Goal: Use online tool/utility: Utilize a website feature to perform a specific function

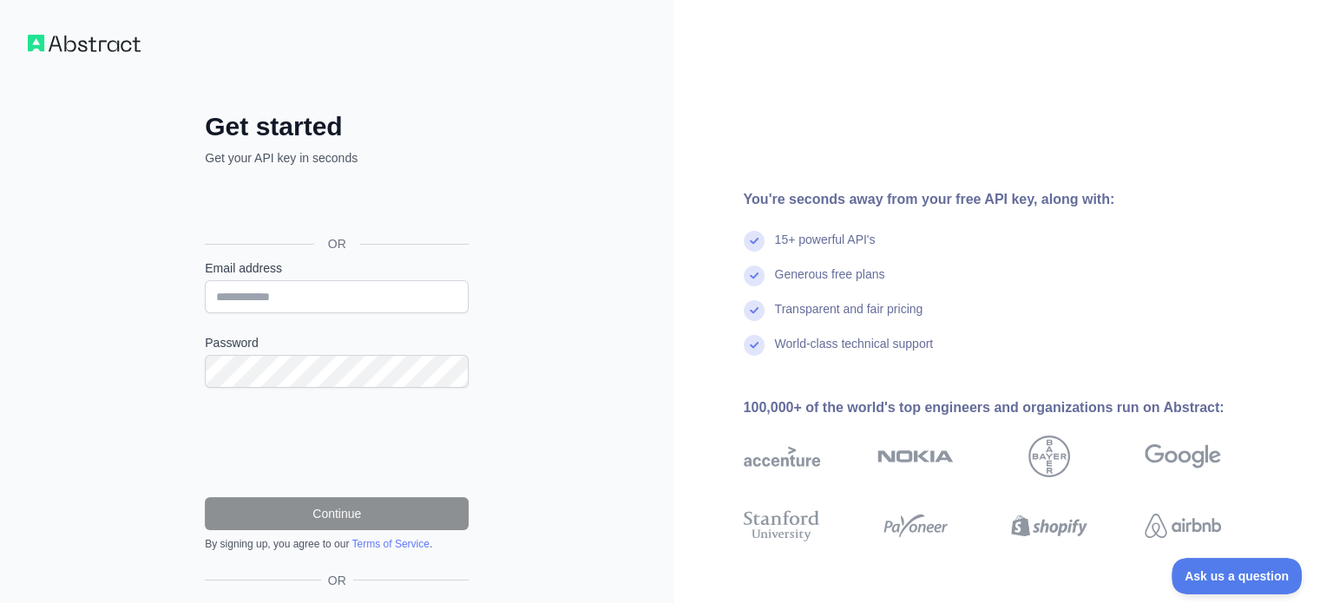
drag, startPoint x: 594, startPoint y: 303, endPoint x: 582, endPoint y: 301, distance: 11.4
click at [599, 305] on div "Get started Get your API key in seconds OR Email address Password Continue By s…" at bounding box center [337, 356] width 674 height 712
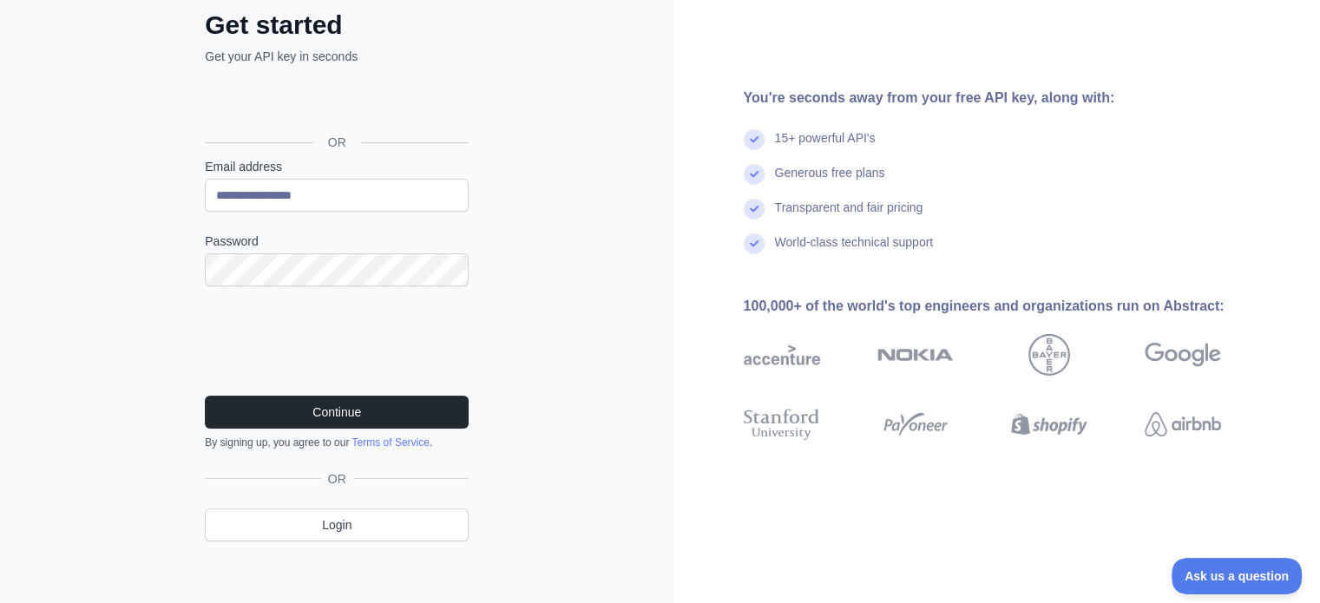
scroll to position [107, 0]
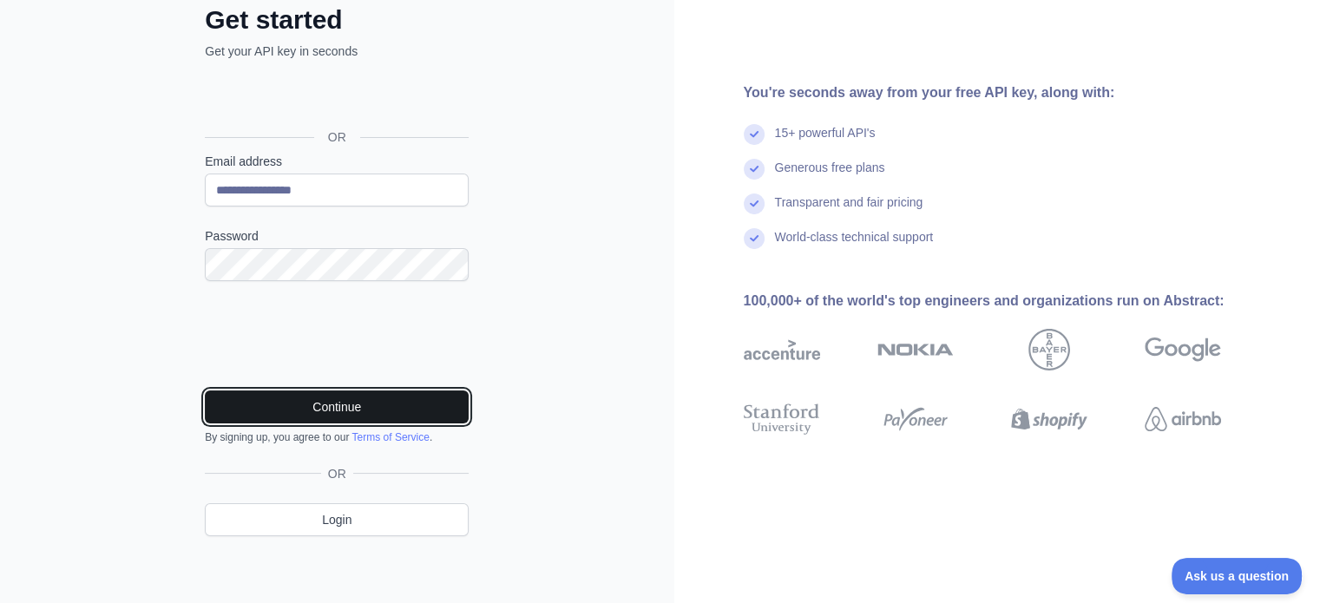
click at [343, 398] on button "Continue" at bounding box center [337, 407] width 264 height 33
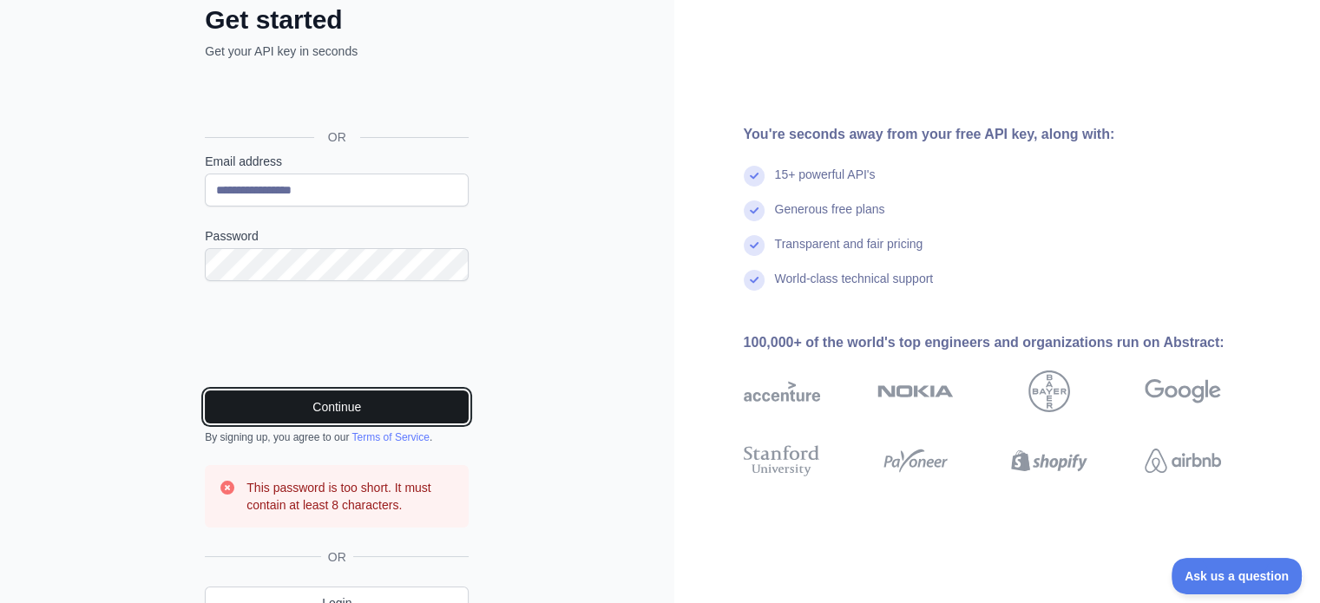
click at [348, 402] on button "Continue" at bounding box center [337, 407] width 264 height 33
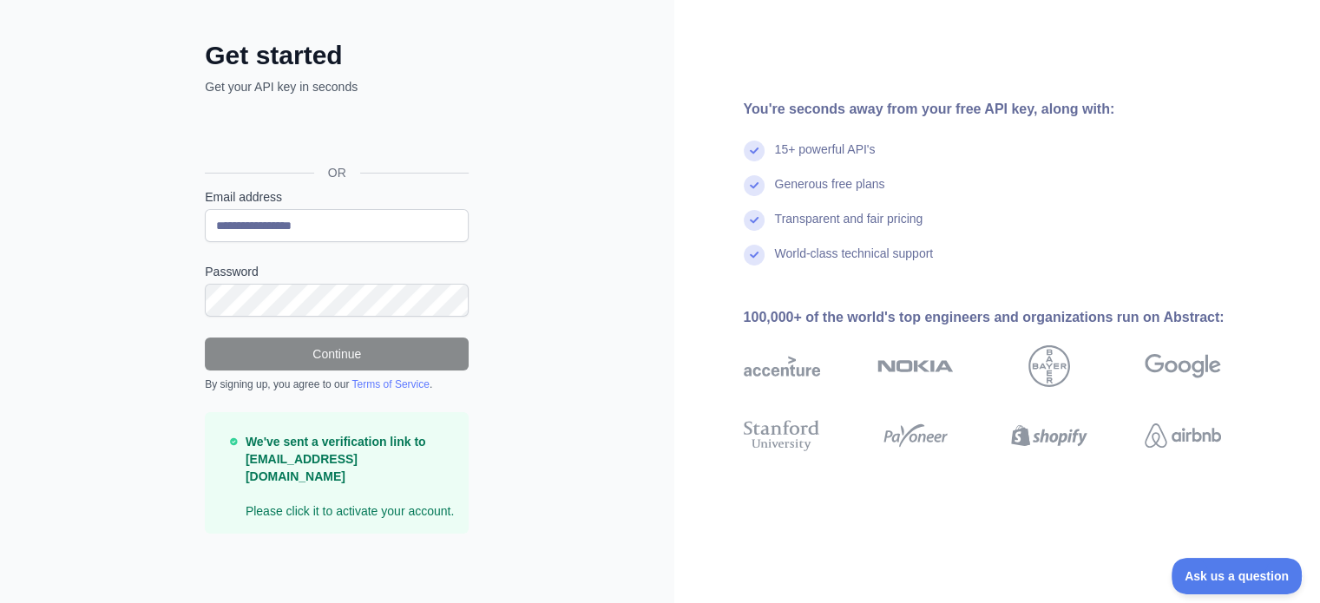
scroll to position [51, 0]
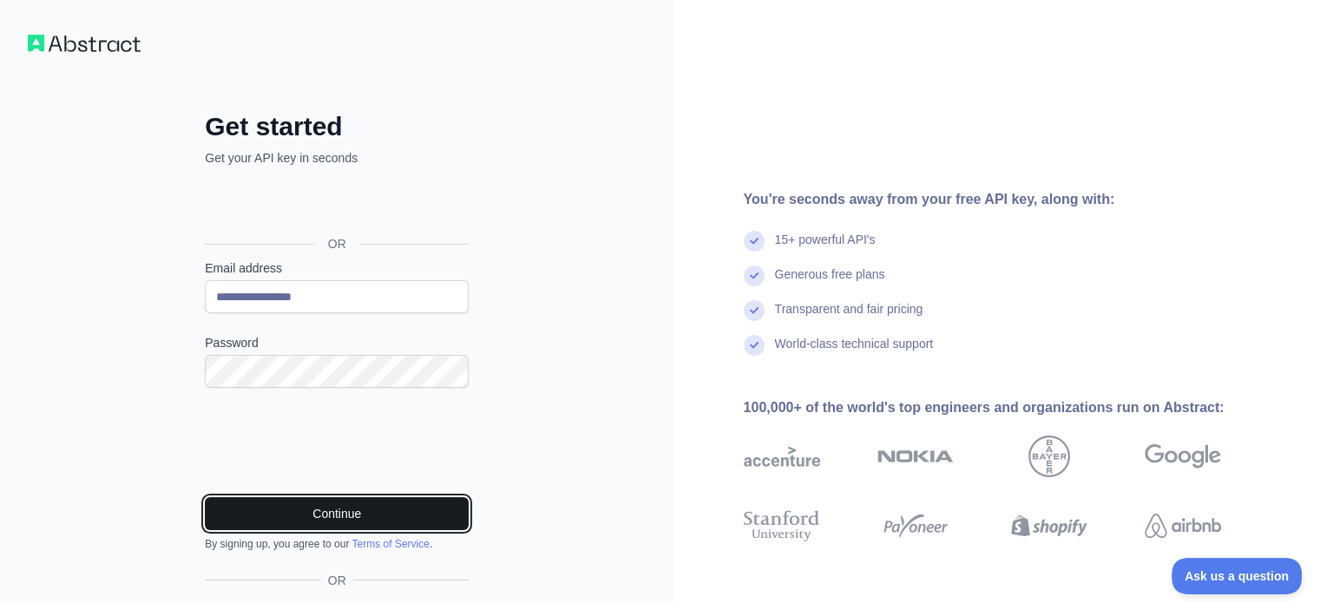
click at [368, 516] on button "Continue" at bounding box center [337, 513] width 264 height 33
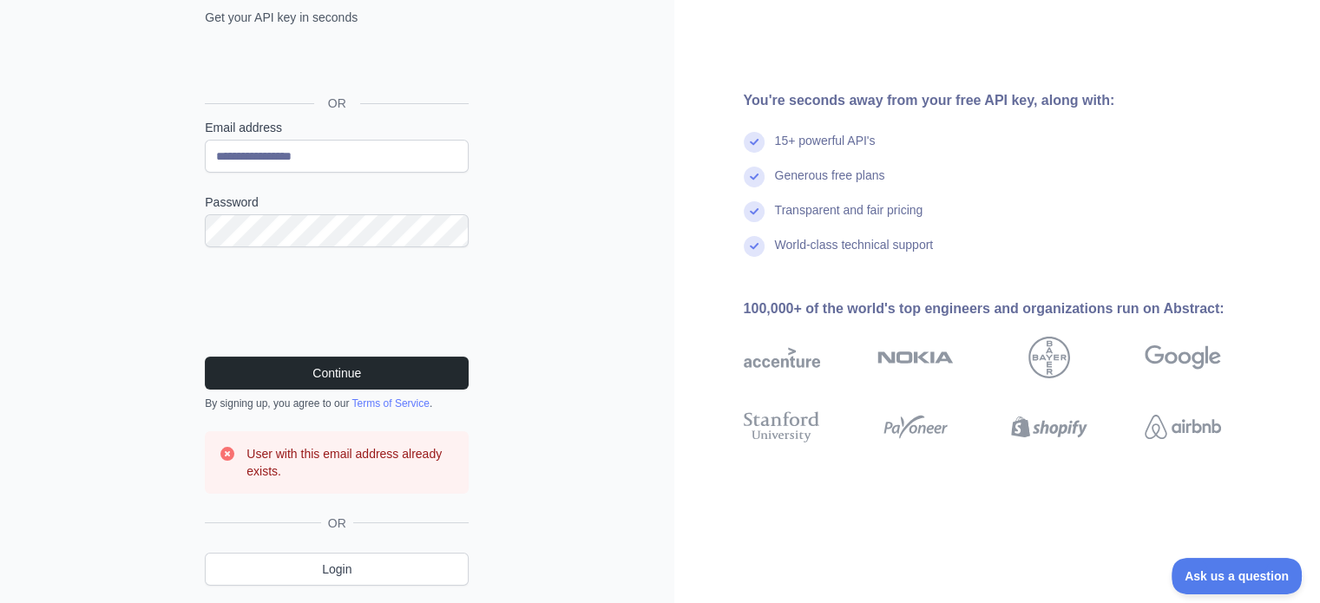
scroll to position [190, 0]
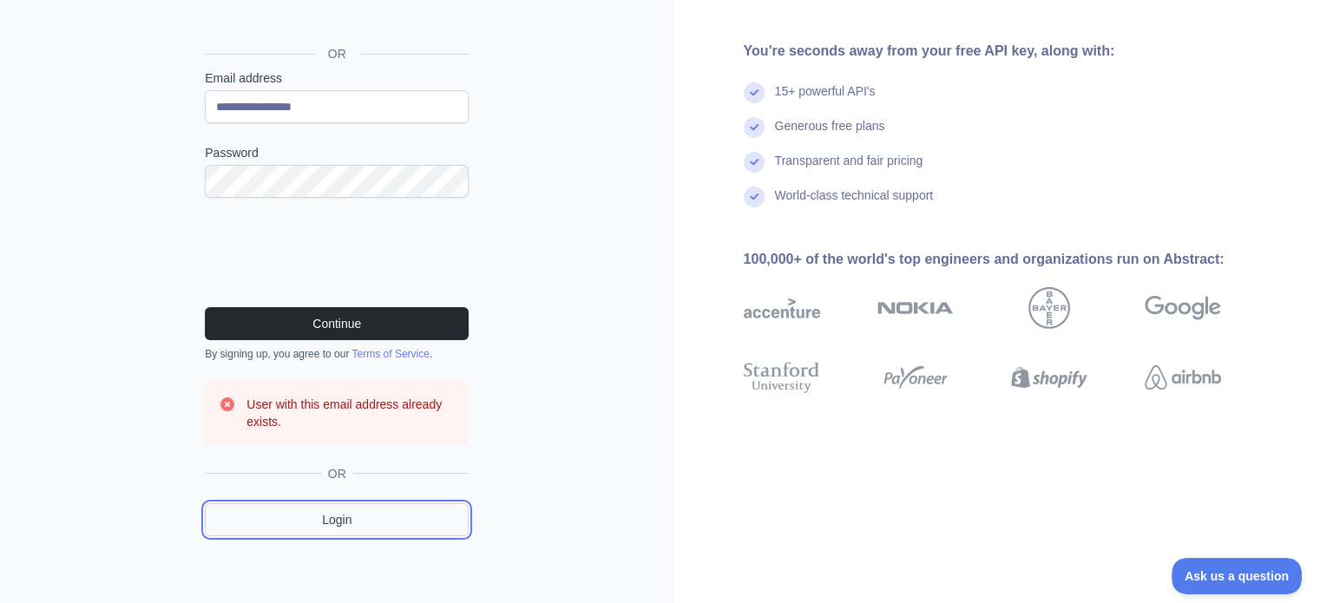
click at [339, 516] on link "Login" at bounding box center [337, 519] width 264 height 33
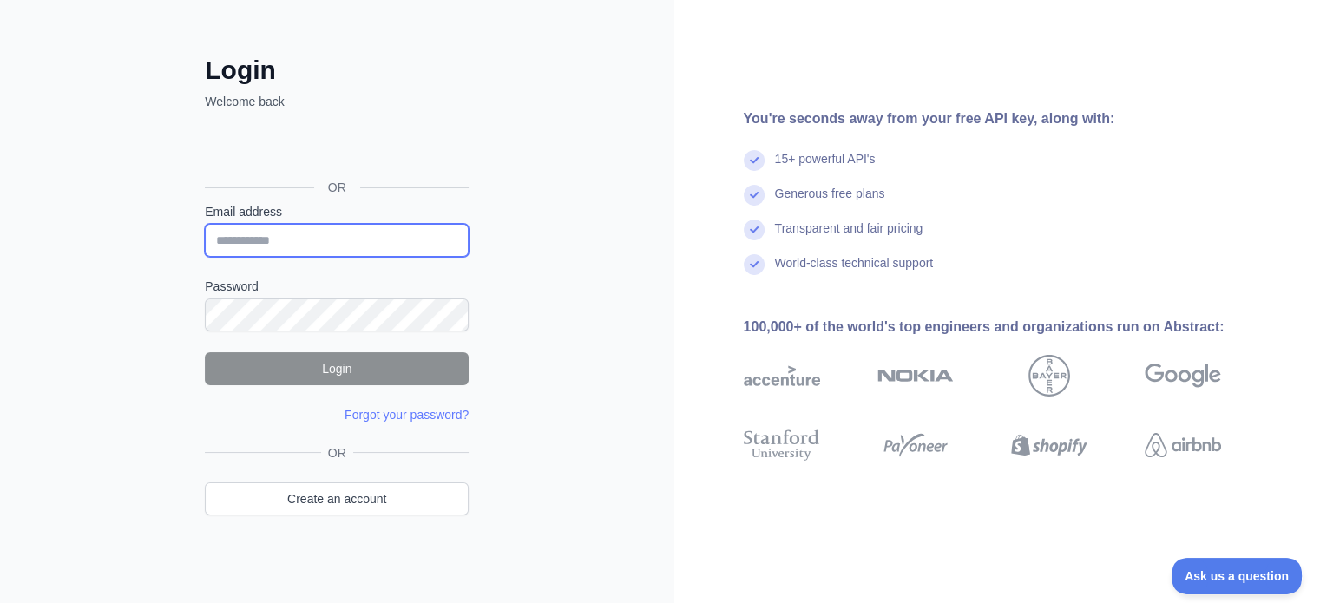
click at [338, 238] on input "Email address" at bounding box center [337, 240] width 264 height 33
type input "**********"
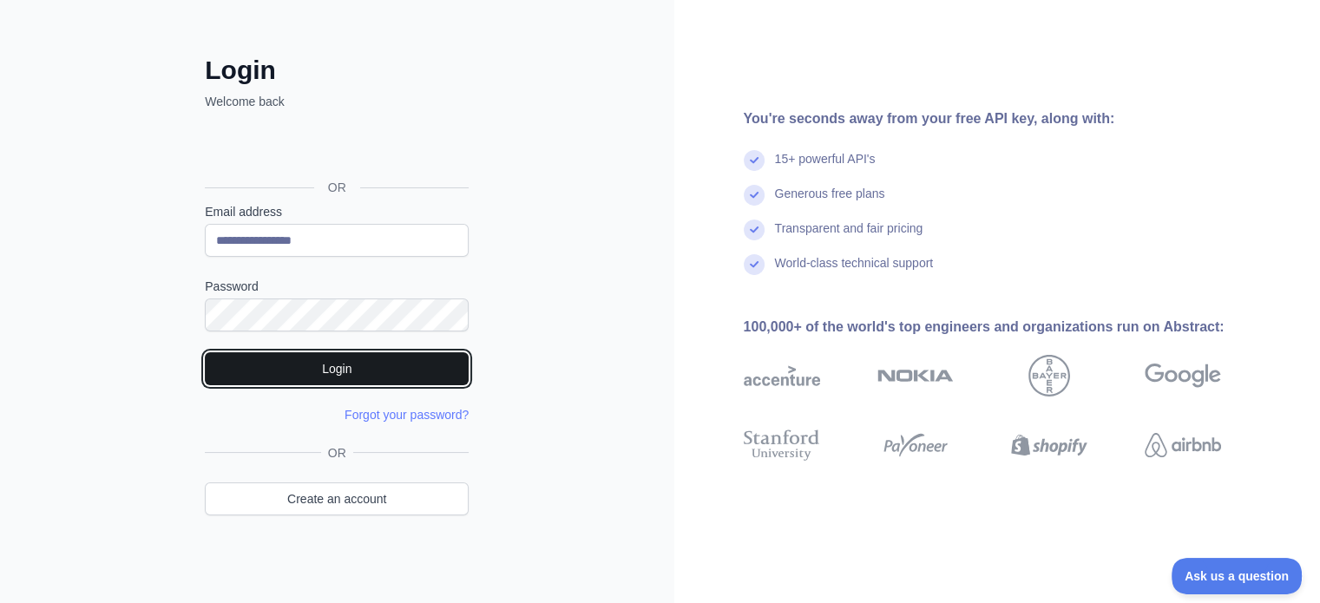
click at [403, 374] on button "Login" at bounding box center [337, 368] width 264 height 33
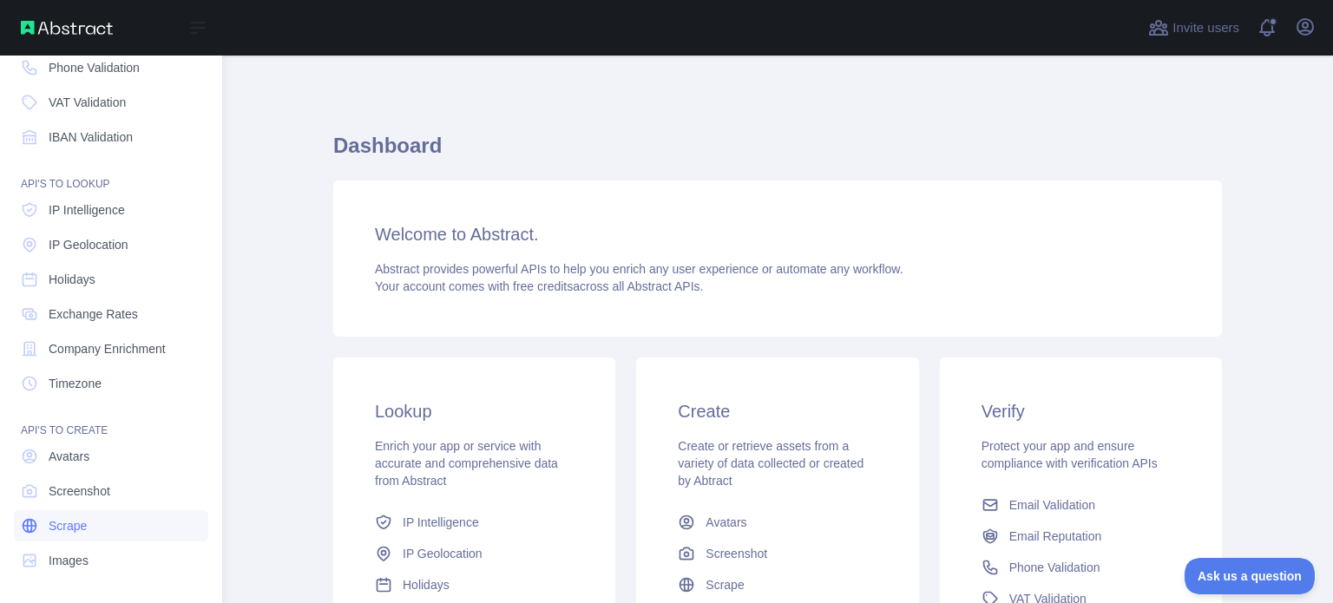
click at [91, 535] on link "Scrape" at bounding box center [111, 525] width 194 height 31
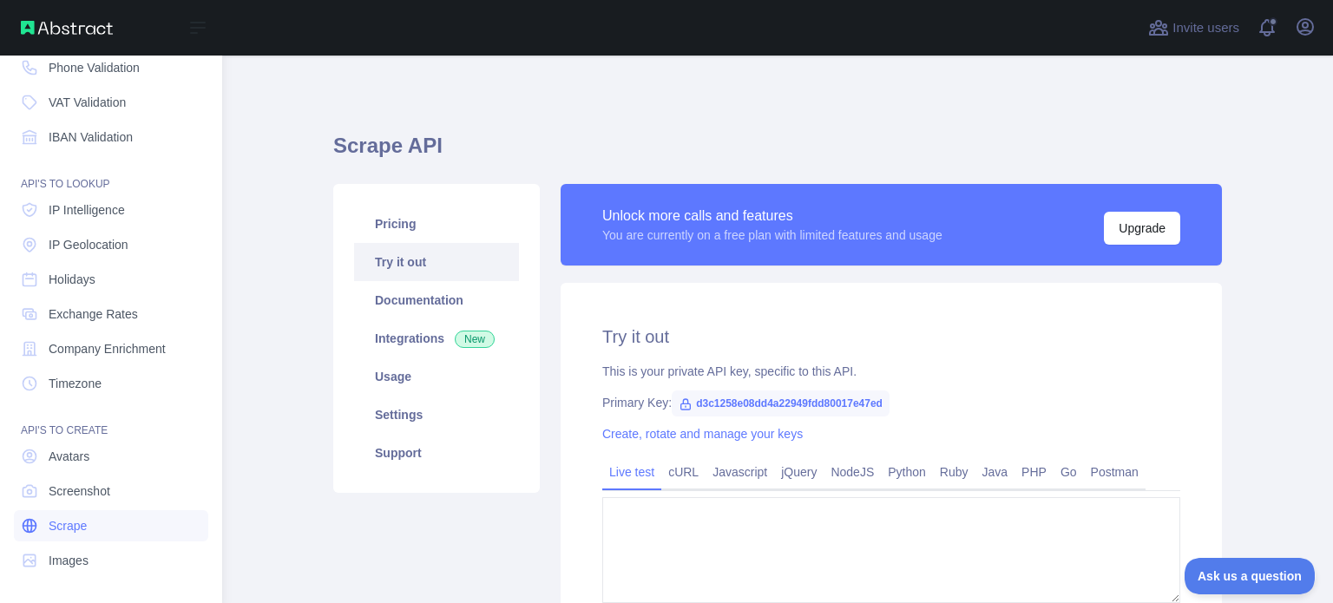
type textarea "**********"
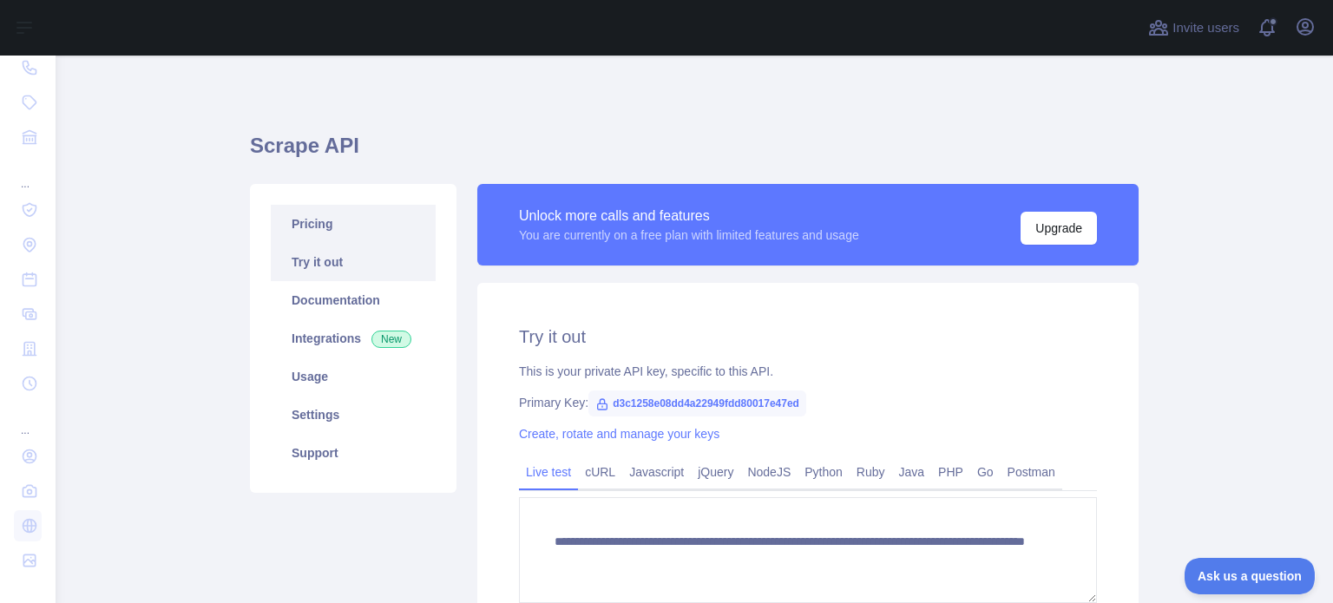
click at [347, 211] on link "Pricing" at bounding box center [353, 224] width 165 height 38
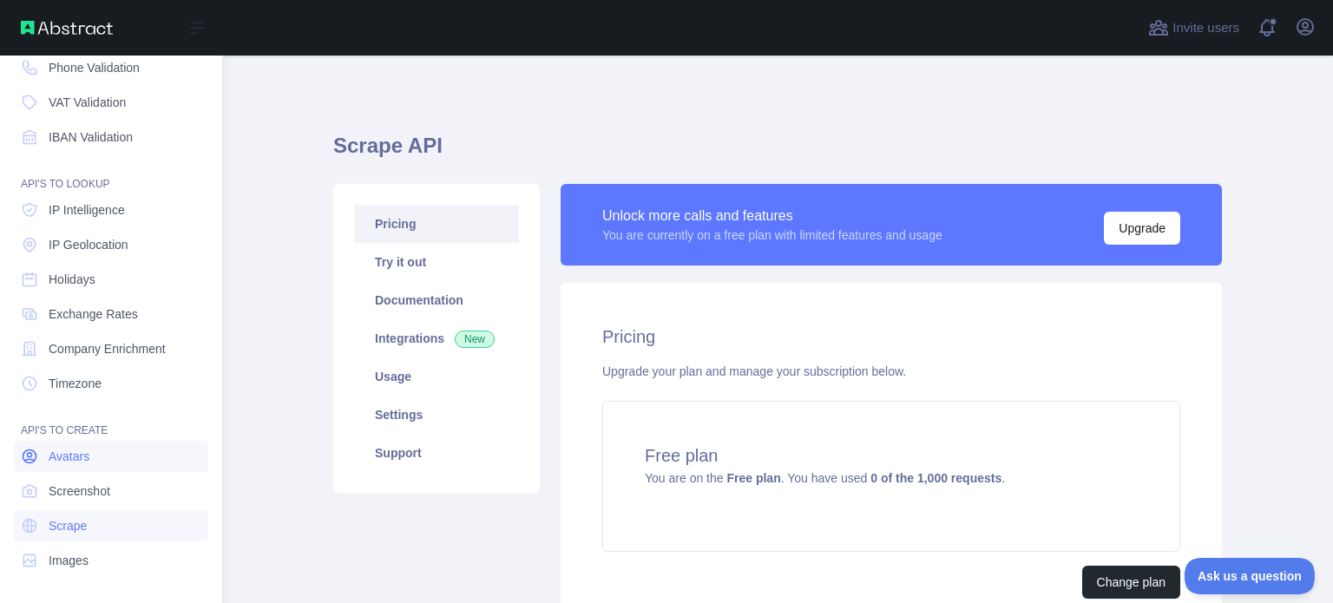
click at [89, 460] on link "Avatars" at bounding box center [111, 456] width 194 height 31
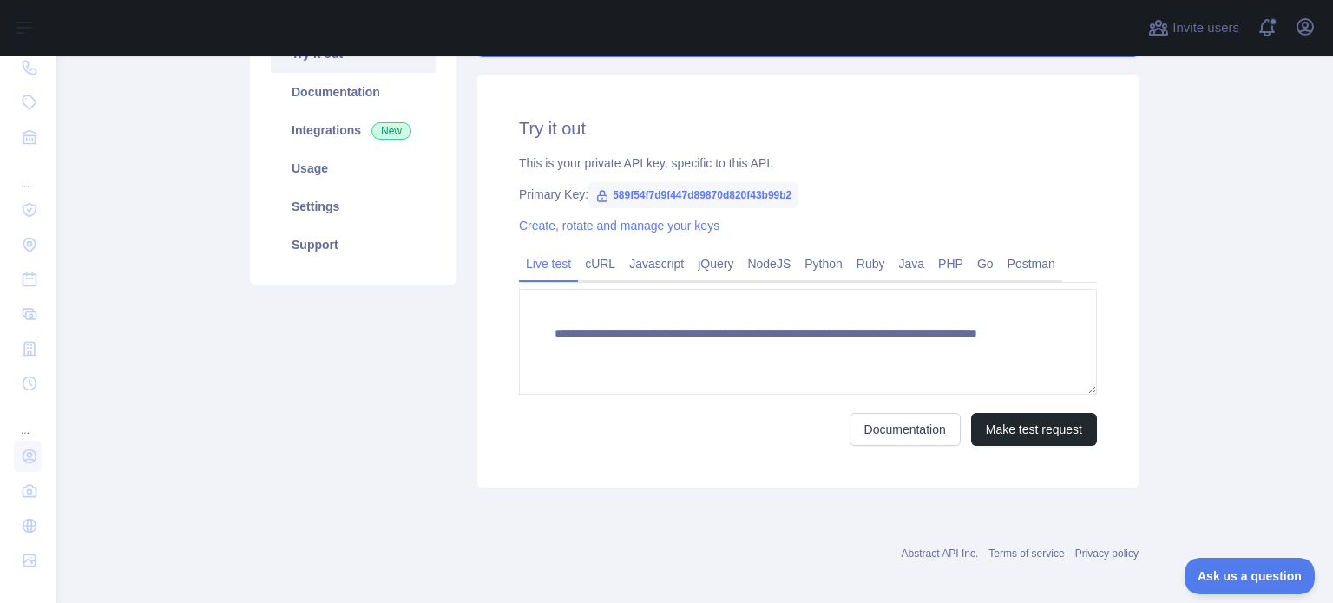
scroll to position [220, 0]
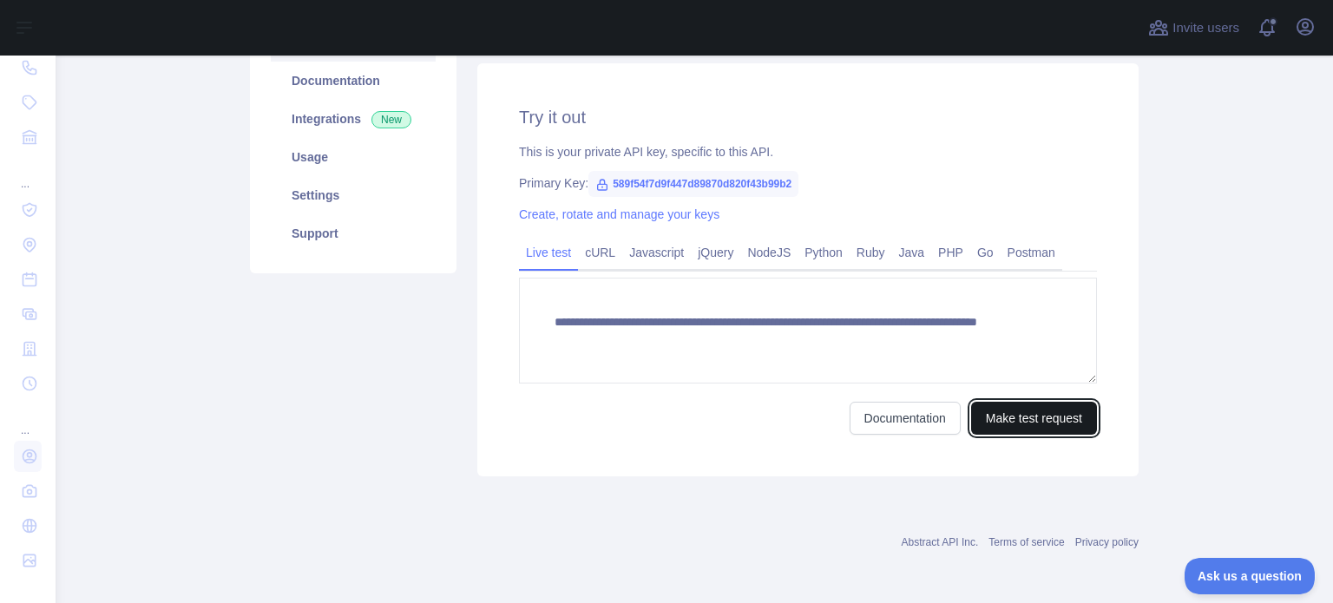
click at [1047, 418] on button "Make test request" at bounding box center [1034, 418] width 126 height 33
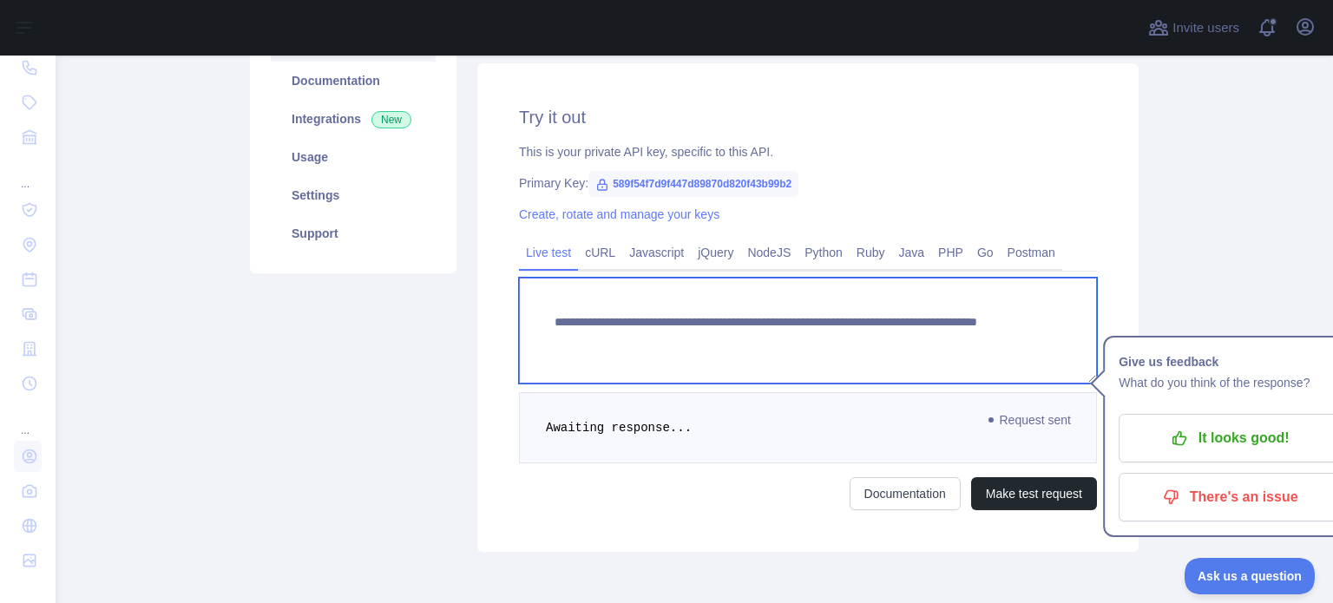
click at [982, 344] on textarea "**********" at bounding box center [808, 331] width 578 height 106
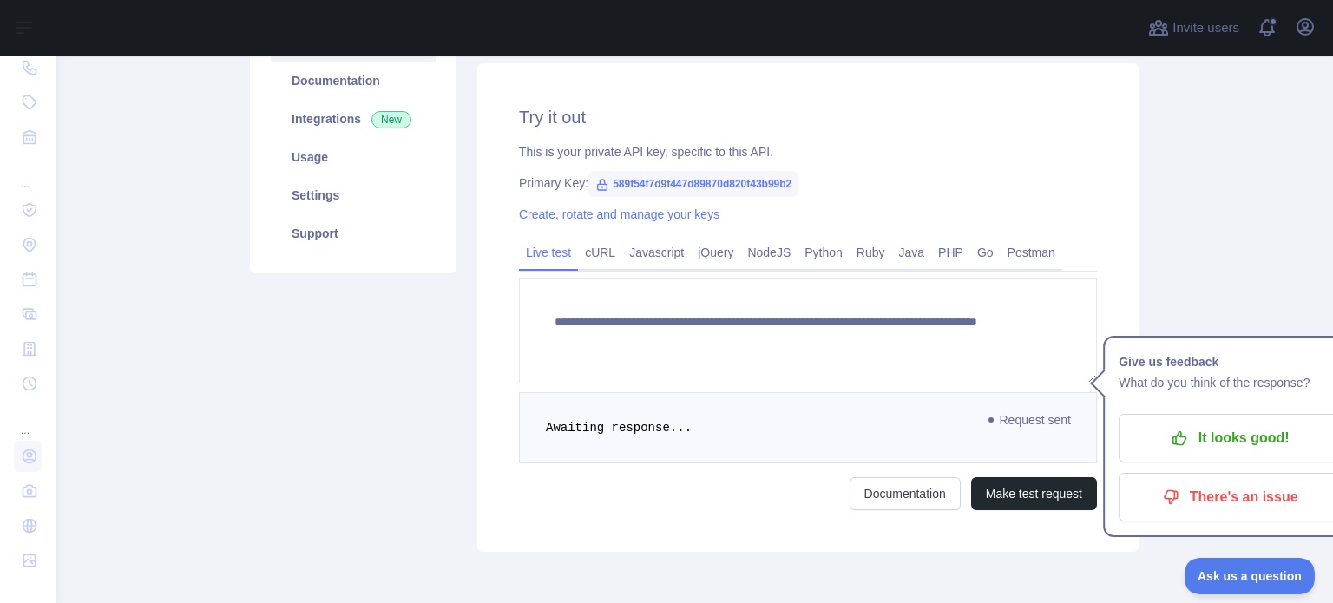
click at [956, 166] on div "**********" at bounding box center [807, 307] width 661 height 489
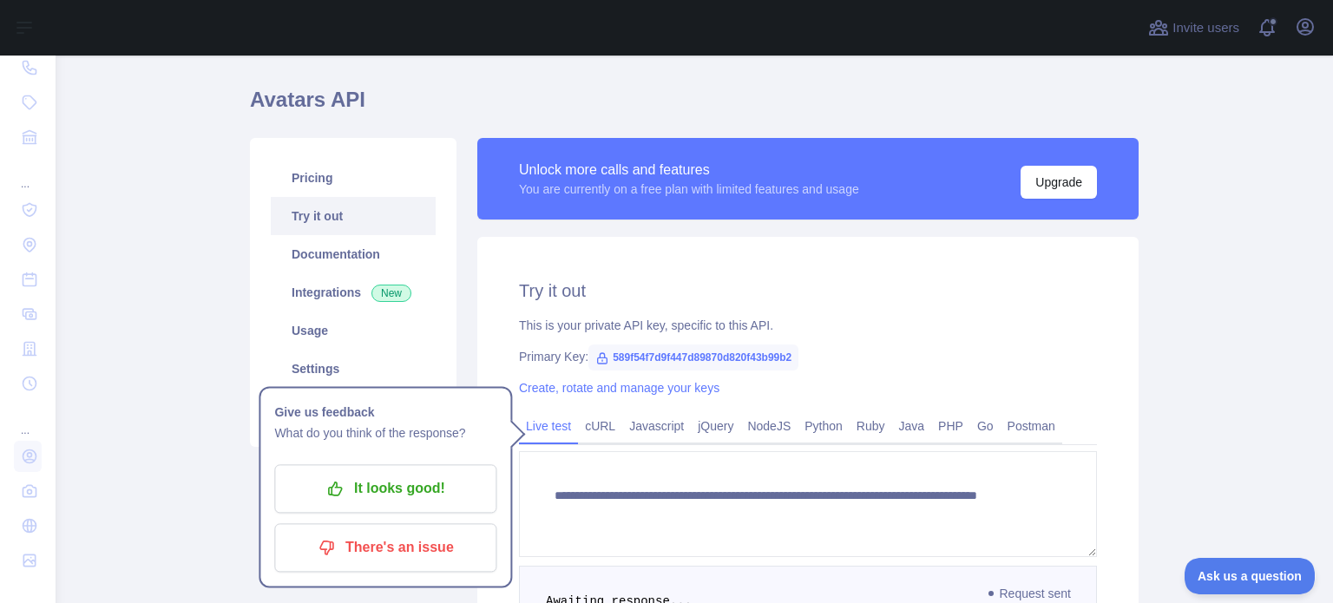
scroll to position [0, 0]
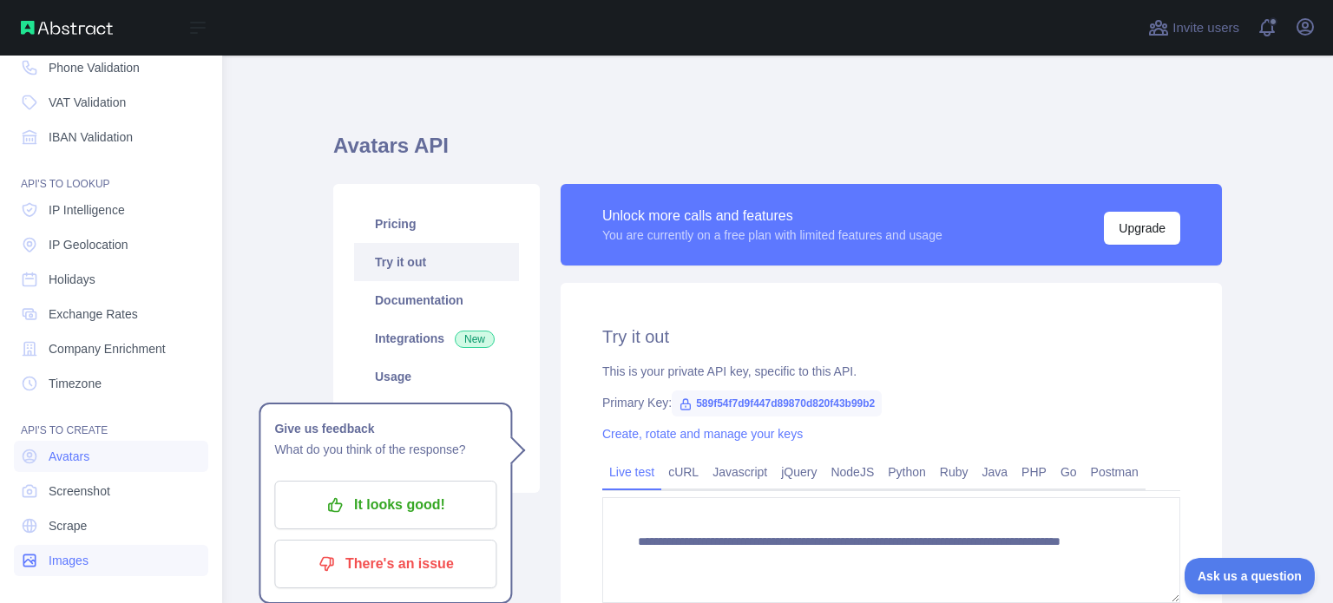
click at [87, 555] on span "Images" at bounding box center [69, 560] width 40 height 17
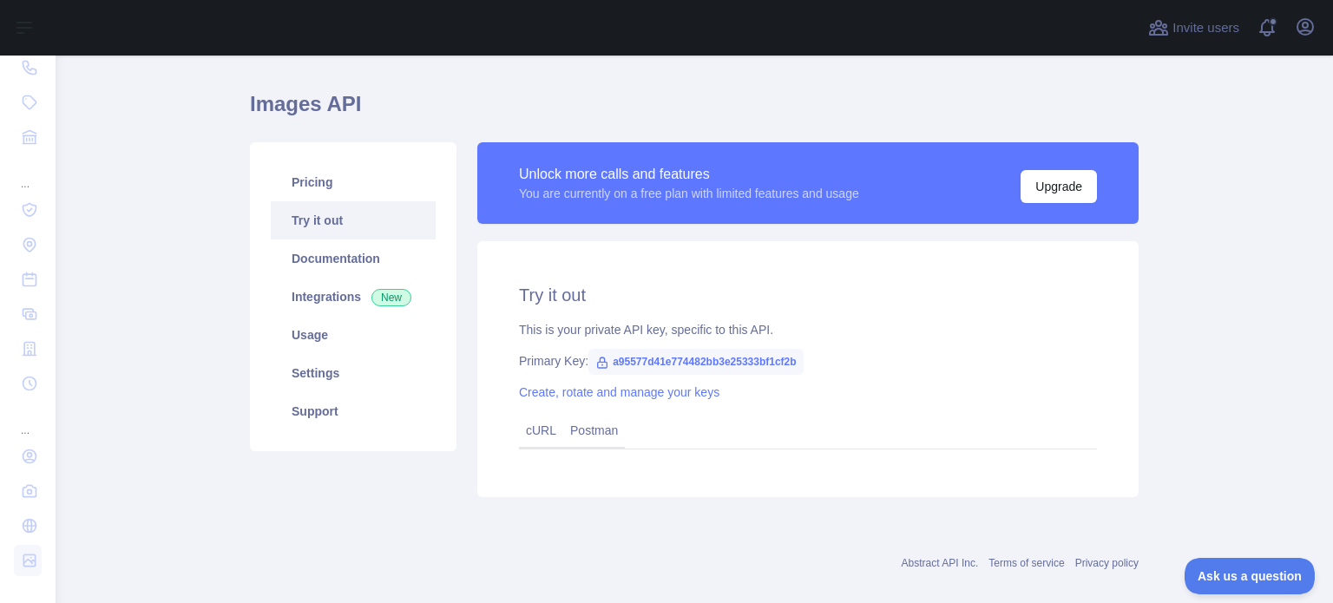
scroll to position [64, 0]
